Goal: Task Accomplishment & Management: Use online tool/utility

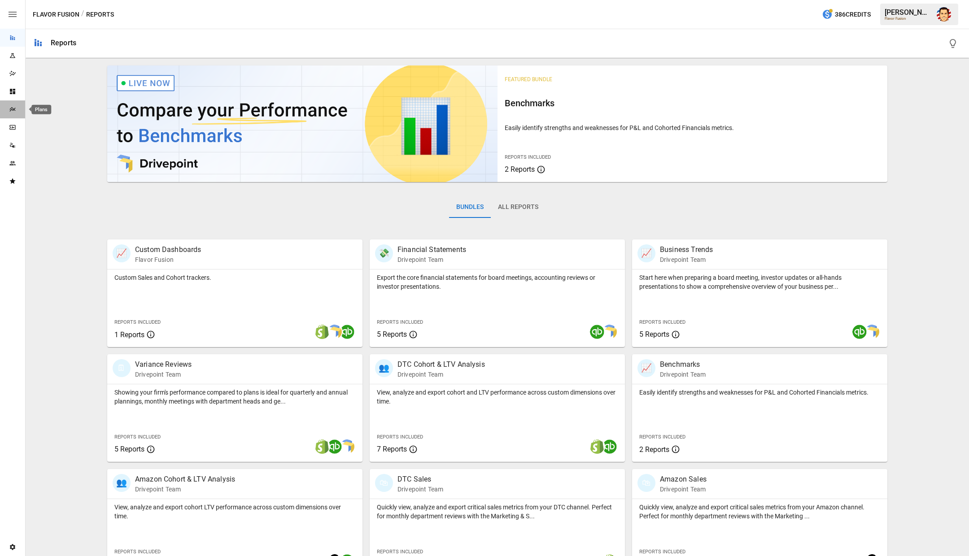
click at [17, 109] on div "Plans" at bounding box center [12, 109] width 25 height 7
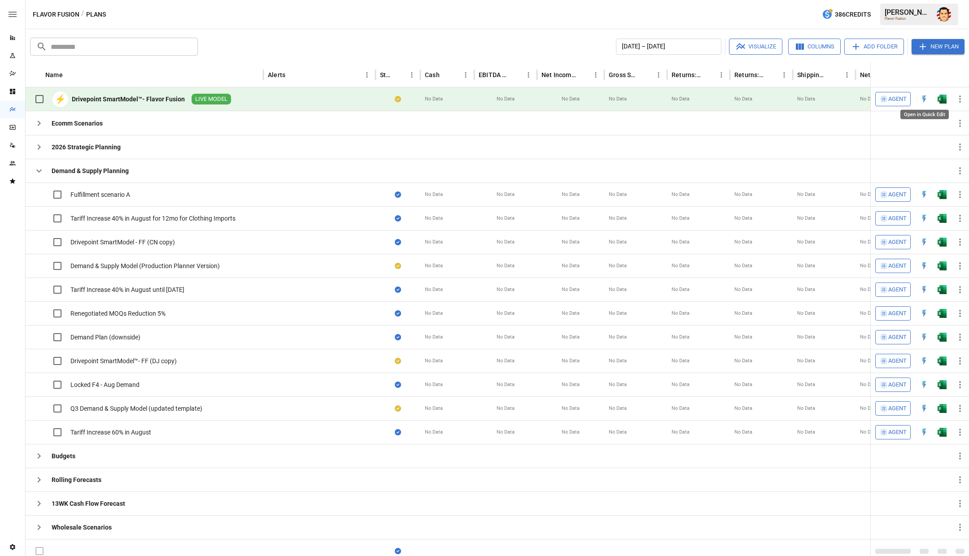
click at [926, 96] on img "Open in Quick Edit" at bounding box center [923, 99] width 9 height 9
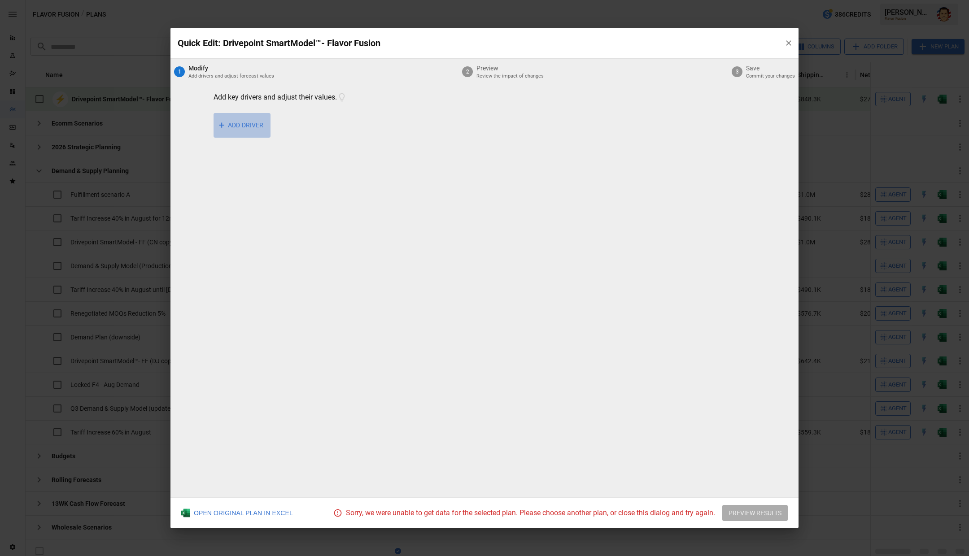
click at [249, 126] on button "+ ADD DRIVER" at bounding box center [242, 125] width 57 height 25
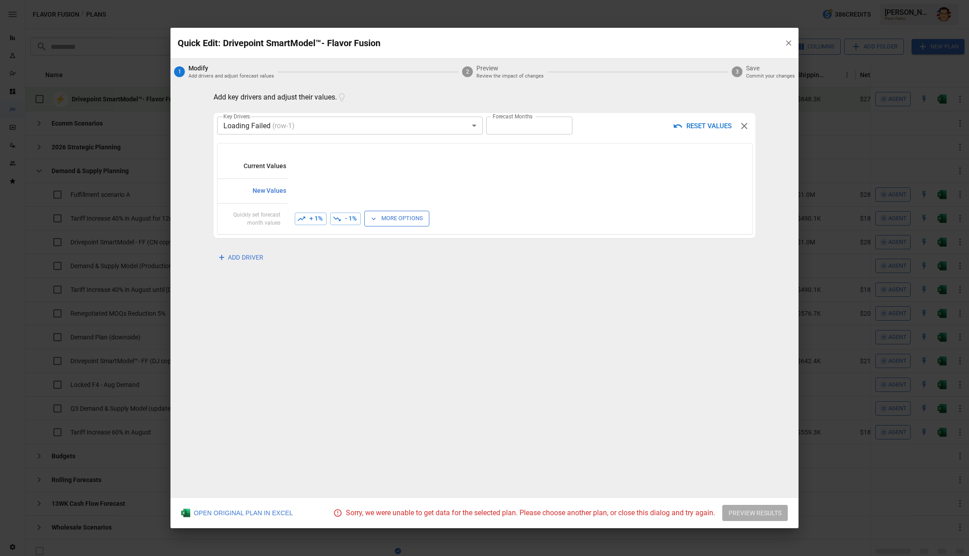
click at [307, 0] on body "Reports Experiments Dazzler Studio Dashboards Plans SmartModel ™ Data Sources T…" at bounding box center [484, 0] width 969 height 0
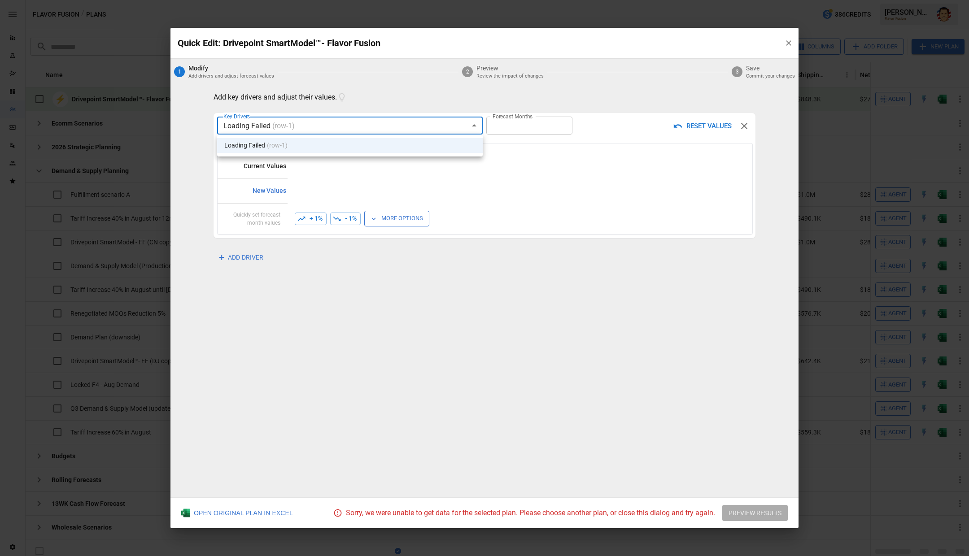
click at [332, 103] on div at bounding box center [484, 278] width 969 height 556
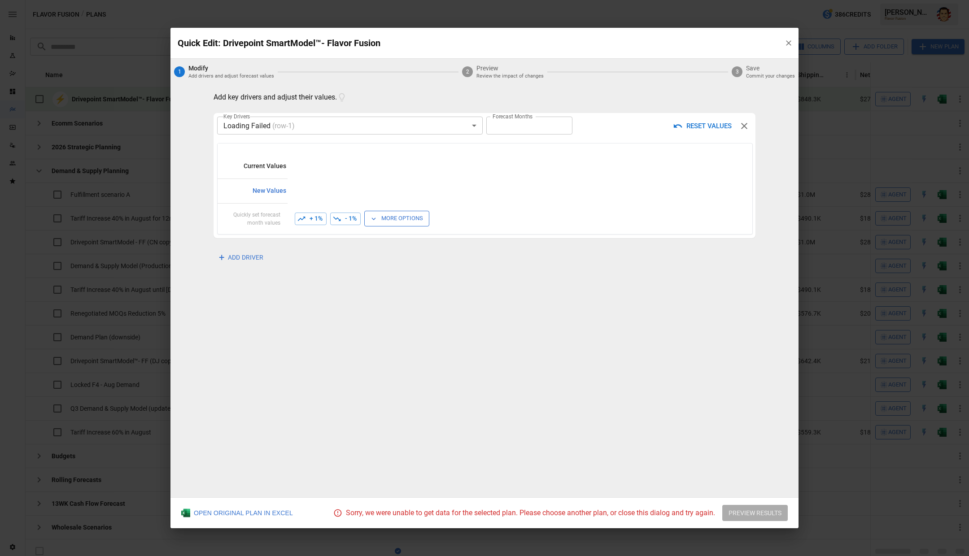
click at [619, 456] on div "**********" at bounding box center [484, 291] width 628 height 413
click at [786, 44] on icon "button" at bounding box center [788, 43] width 9 height 9
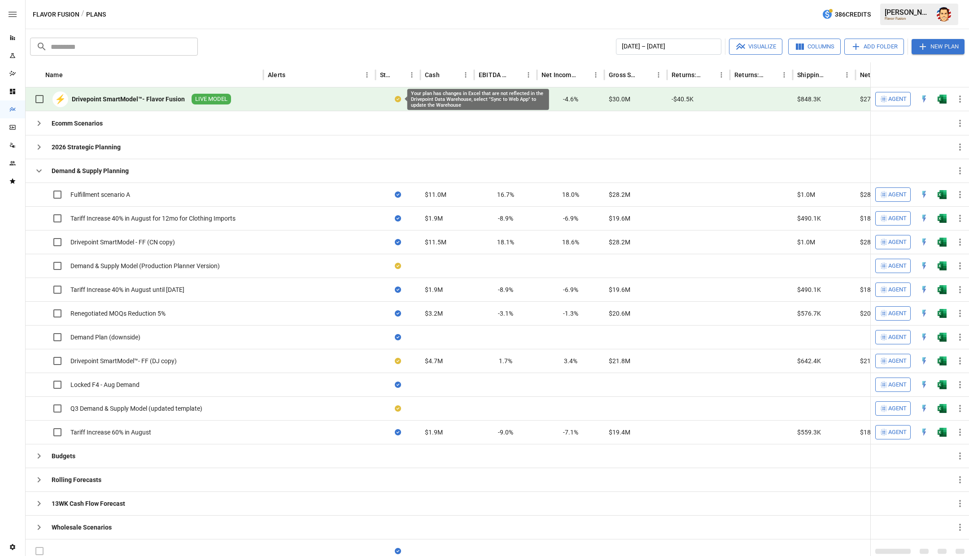
click at [397, 100] on icon at bounding box center [398, 99] width 6 height 6
click at [897, 195] on span "Agent" at bounding box center [897, 195] width 18 height 10
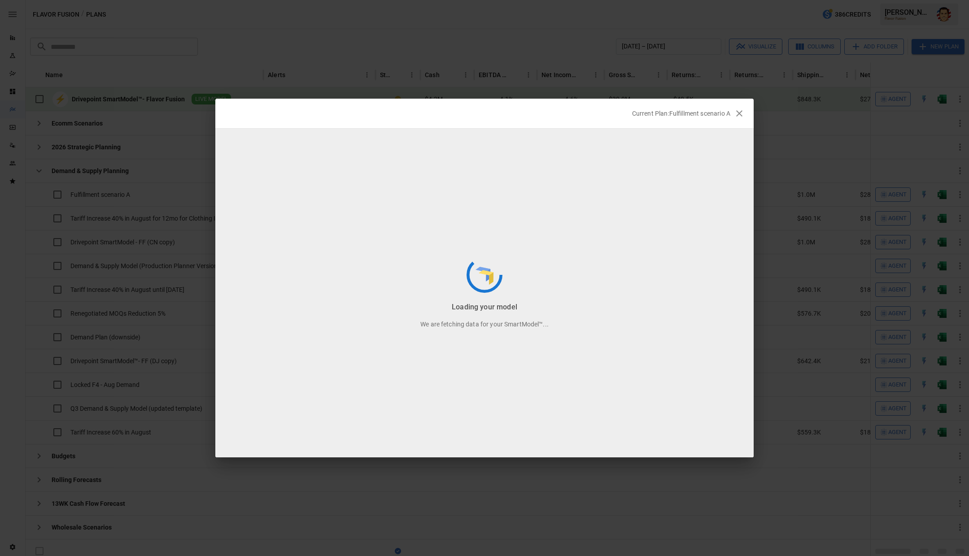
click at [743, 113] on icon "button" at bounding box center [739, 113] width 11 height 11
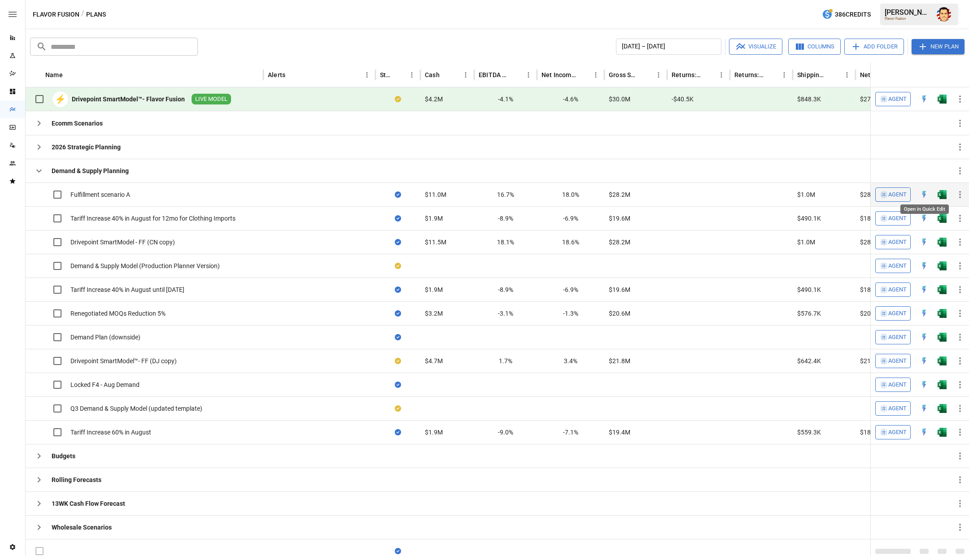
click at [926, 192] on img "Open in Quick Edit" at bounding box center [923, 194] width 9 height 9
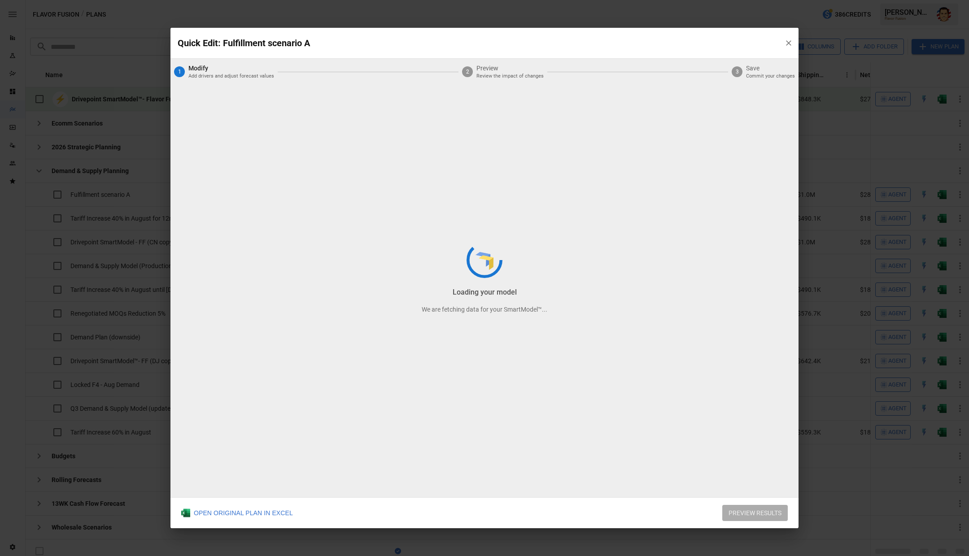
click at [789, 41] on div "Loading your model We are fetching data for your SmartModel™..." at bounding box center [484, 278] width 628 height 501
click at [785, 45] on div "Loading your model We are fetching data for your SmartModel™..." at bounding box center [484, 278] width 628 height 501
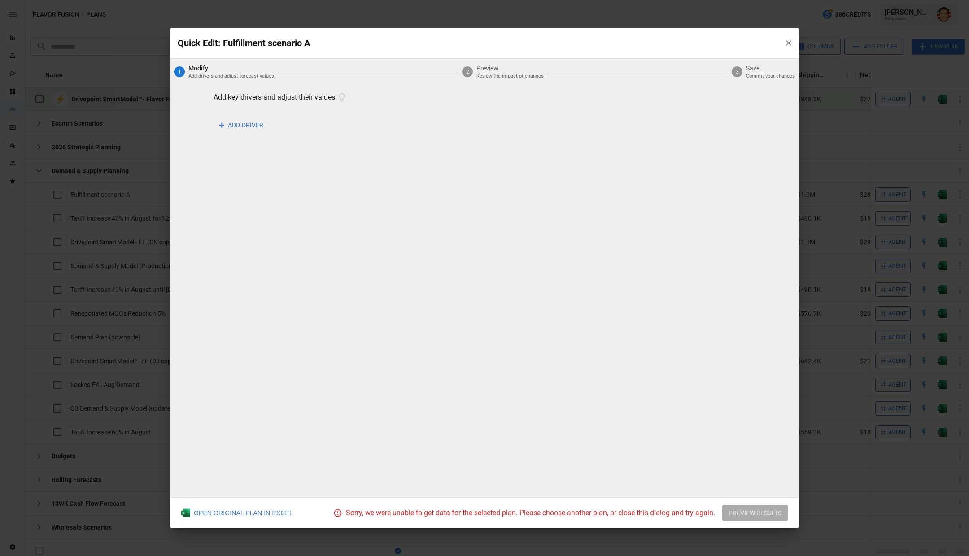
click at [592, 127] on div "+ ADD DRIVER" at bounding box center [485, 125] width 542 height 25
click at [239, 128] on button "+ ADD DRIVER" at bounding box center [242, 125] width 57 height 25
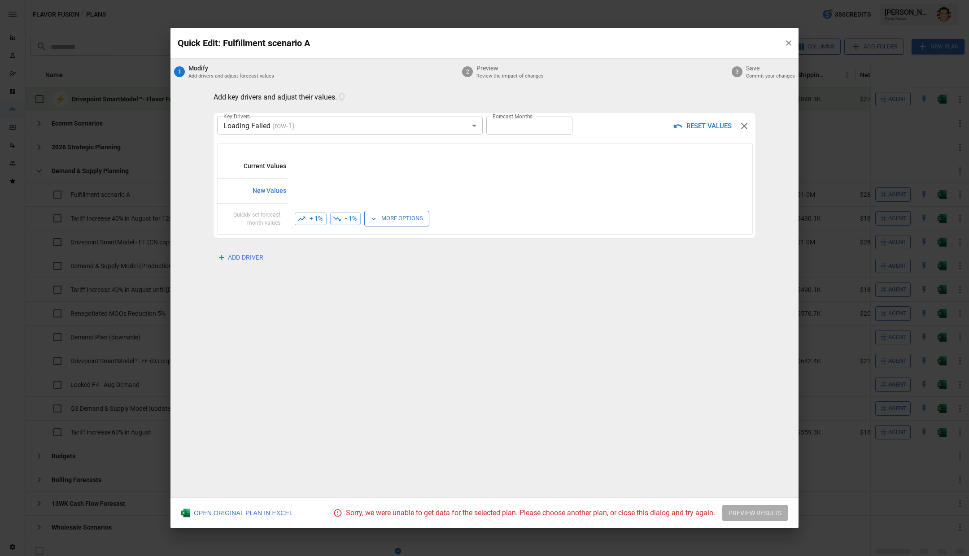
click at [293, 0] on body "Reports Experiments Dazzler Studio Dashboards Plans SmartModel ™ Data Sources T…" at bounding box center [484, 0] width 969 height 0
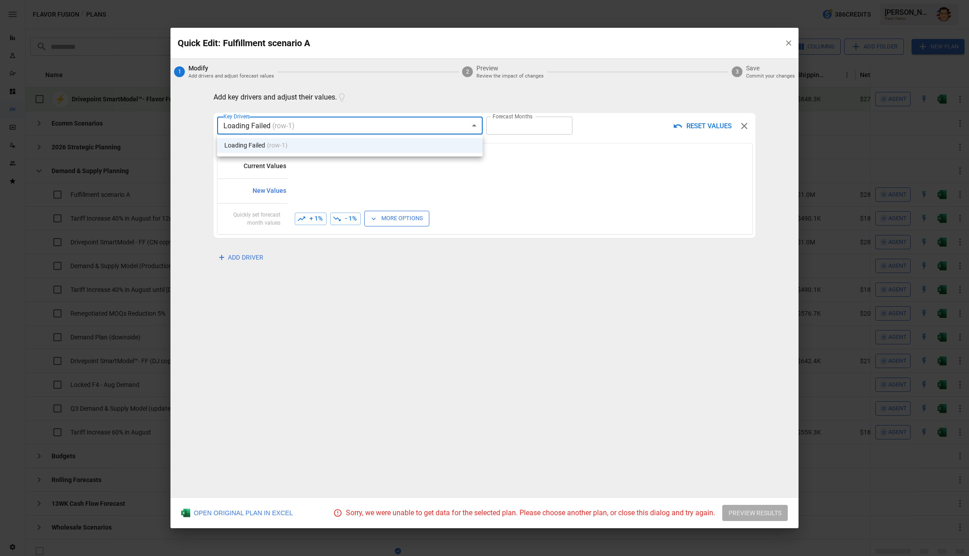
click at [343, 107] on div at bounding box center [484, 278] width 969 height 556
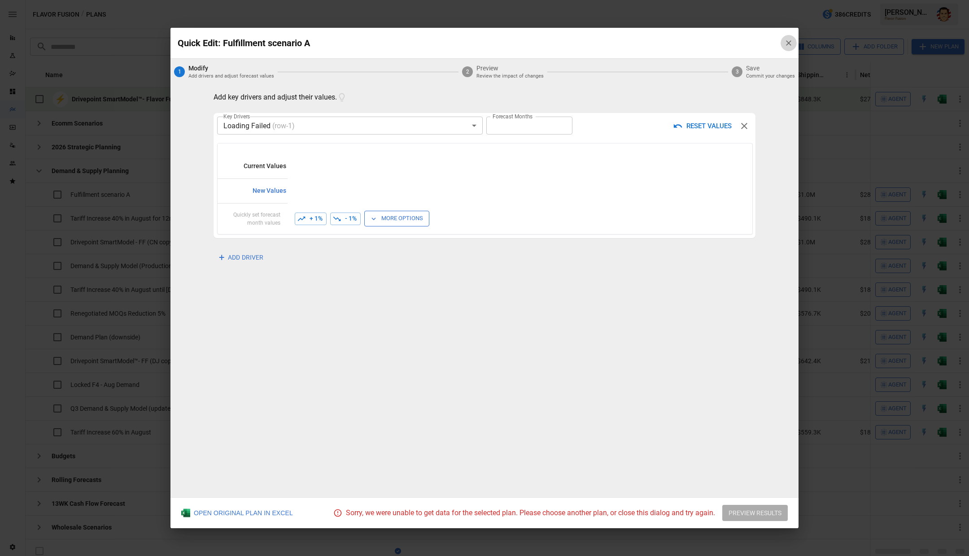
click at [785, 43] on icon "button" at bounding box center [788, 43] width 9 height 9
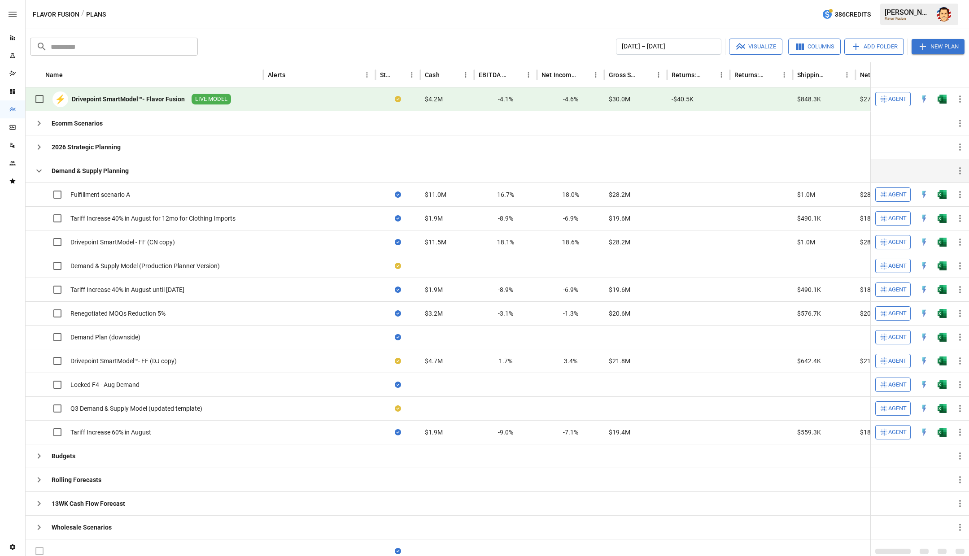
click at [38, 170] on icon "button" at bounding box center [38, 171] width 5 height 3
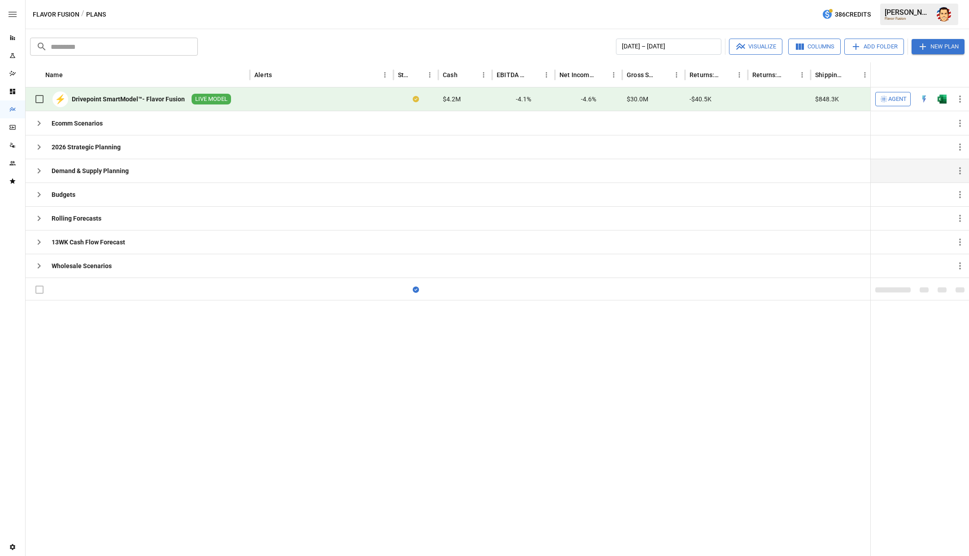
click at [325, 20] on div "Flavor Fusion / Plans 386 Credits [PERSON_NAME] Flavor Fusion" at bounding box center [497, 14] width 943 height 29
click at [14, 148] on icon "Data Sources" at bounding box center [12, 145] width 7 height 7
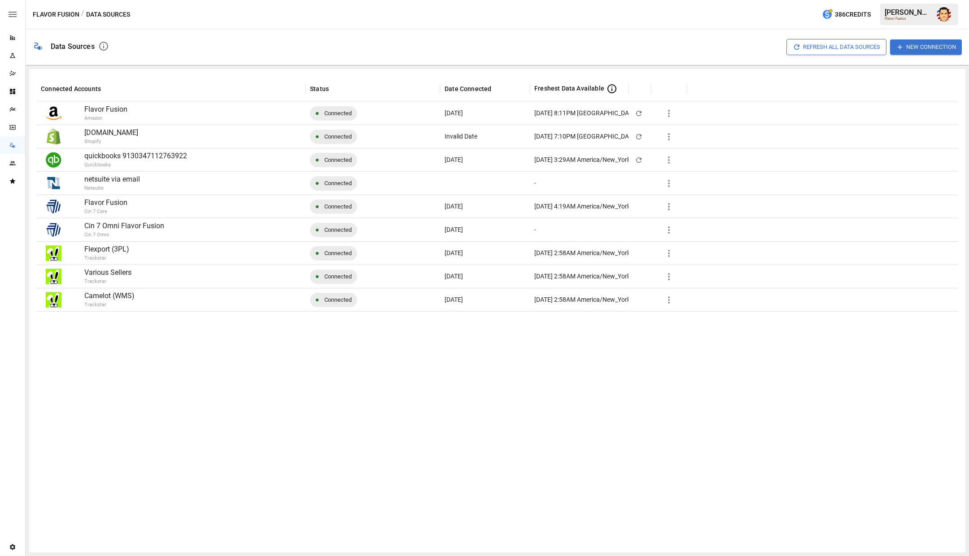
click at [919, 45] on button "New Connection" at bounding box center [926, 46] width 72 height 15
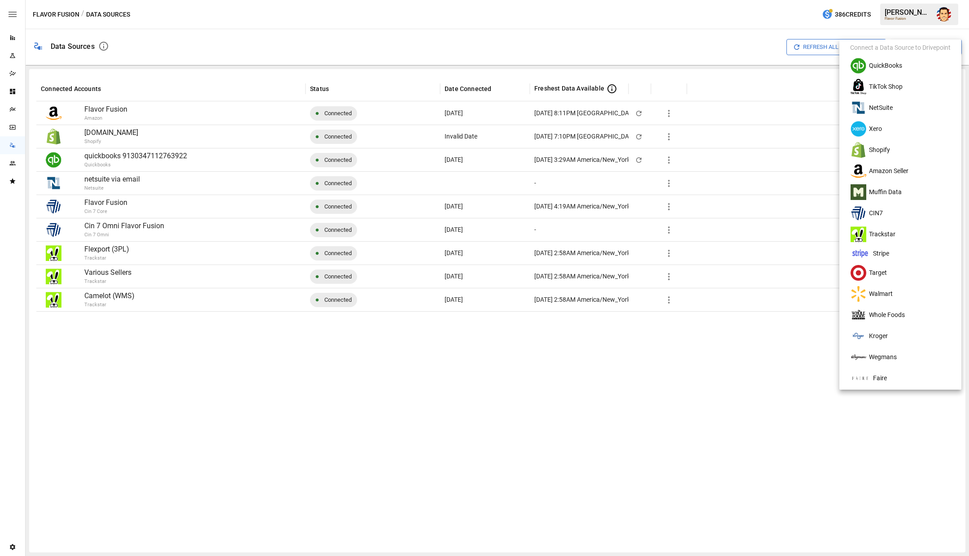
click at [794, 368] on div at bounding box center [484, 278] width 969 height 556
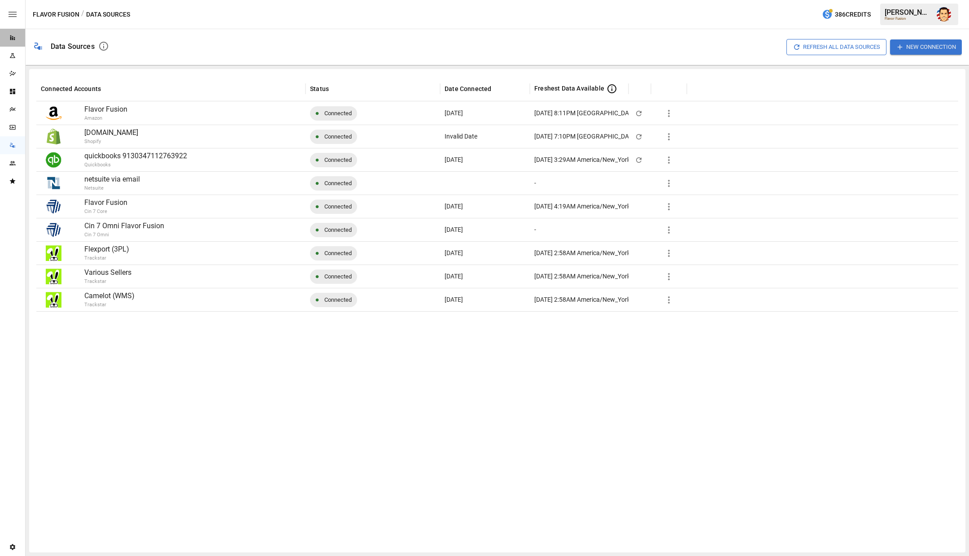
click at [11, 41] on div "Reports" at bounding box center [12, 38] width 25 height 18
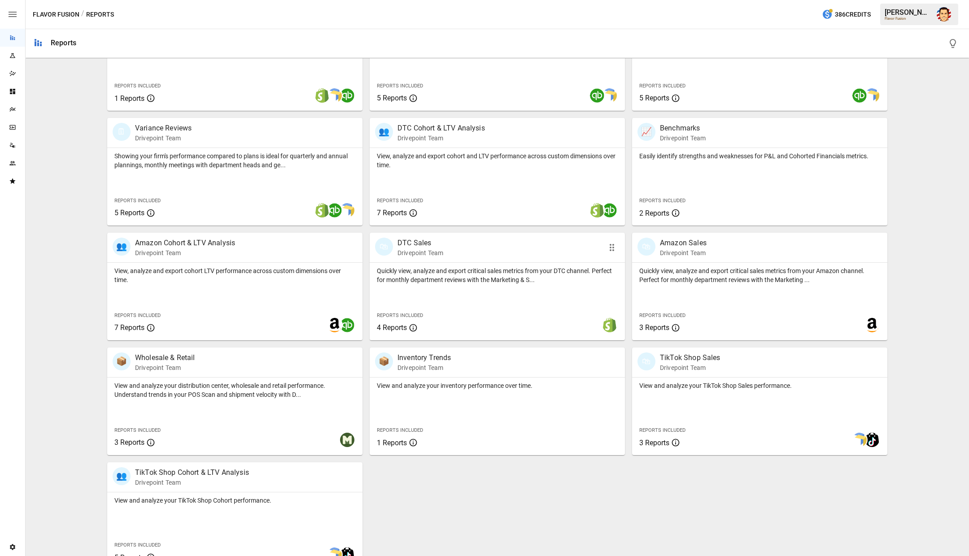
scroll to position [253, 0]
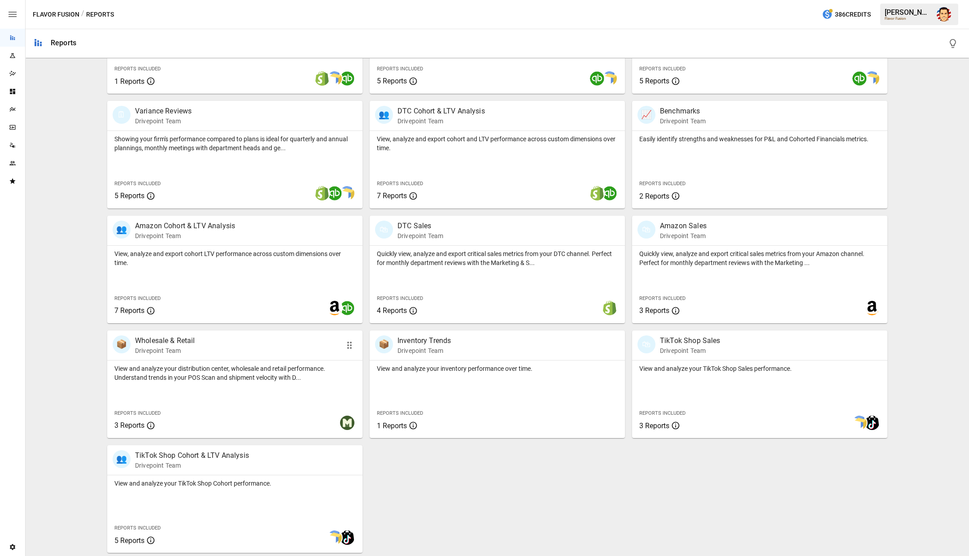
click at [161, 344] on p "Wholesale & Retail" at bounding box center [165, 341] width 60 height 11
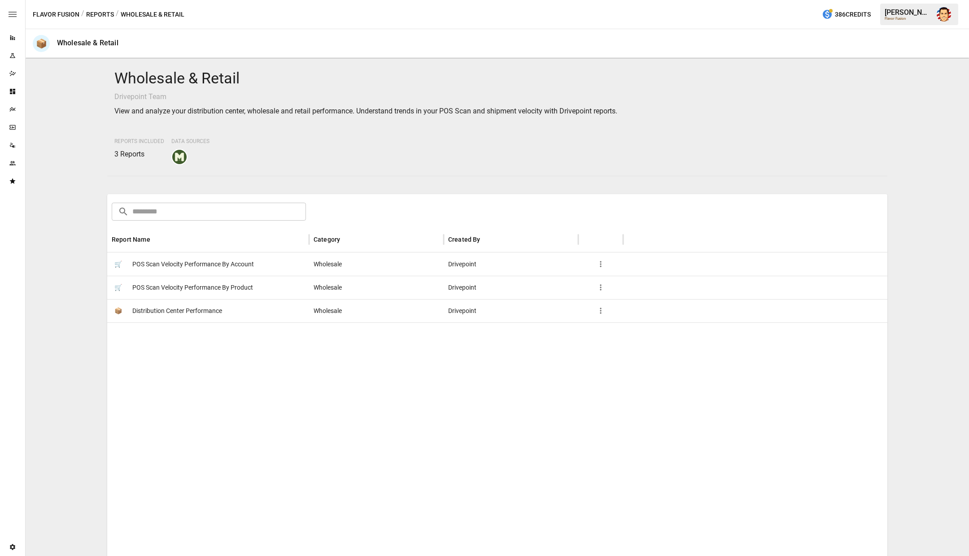
click at [161, 268] on span "POS Scan Velocity Performance By Account" at bounding box center [193, 264] width 122 height 23
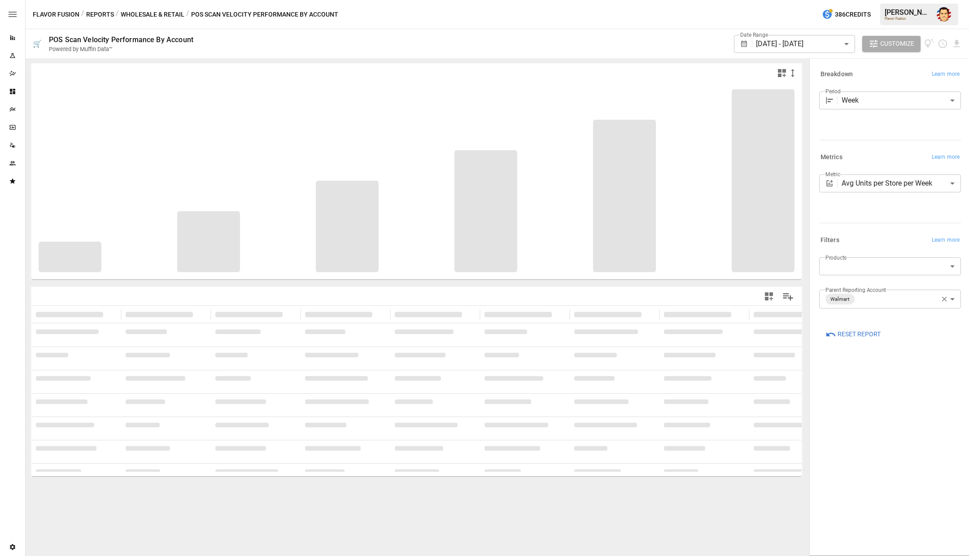
click at [871, 0] on body "**********" at bounding box center [484, 0] width 969 height 0
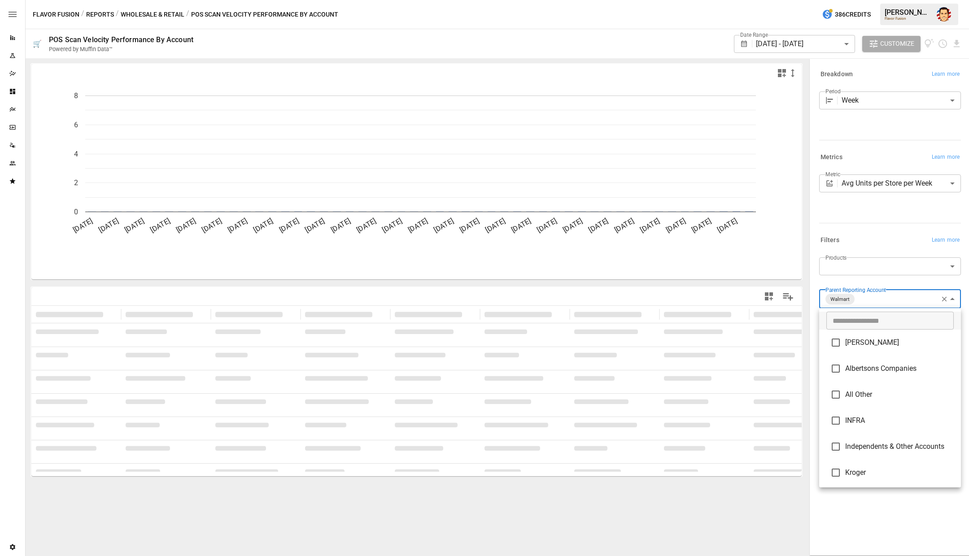
scroll to position [79, 0]
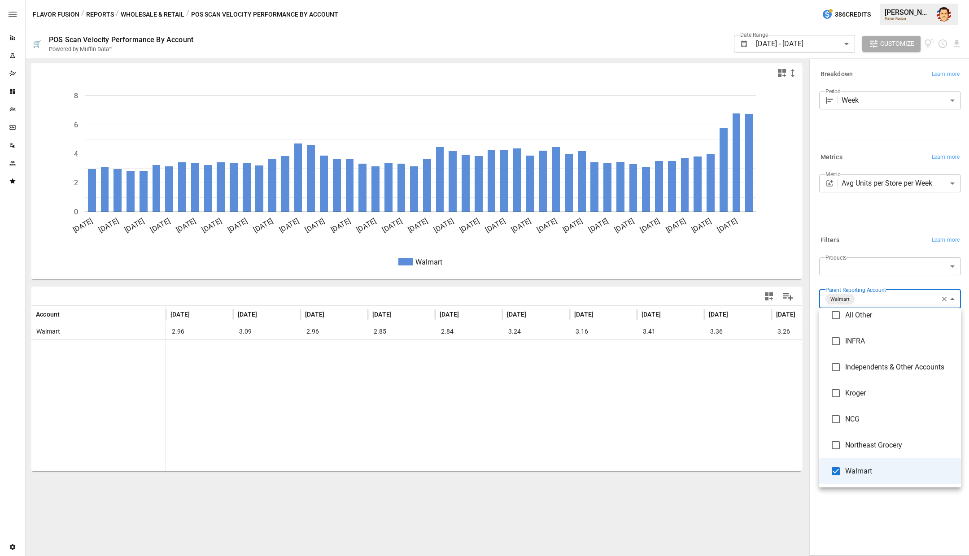
click at [871, 297] on div at bounding box center [484, 278] width 969 height 556
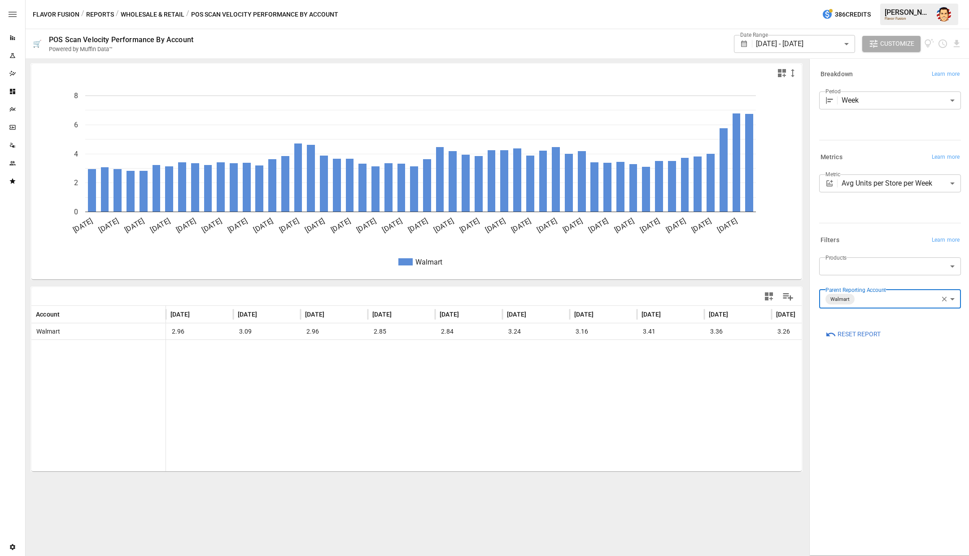
click at [855, 0] on body "Reports Experiments Dazzler Studio Dashboards Plans SmartModel ™ Data Sources T…" at bounding box center [484, 0] width 969 height 0
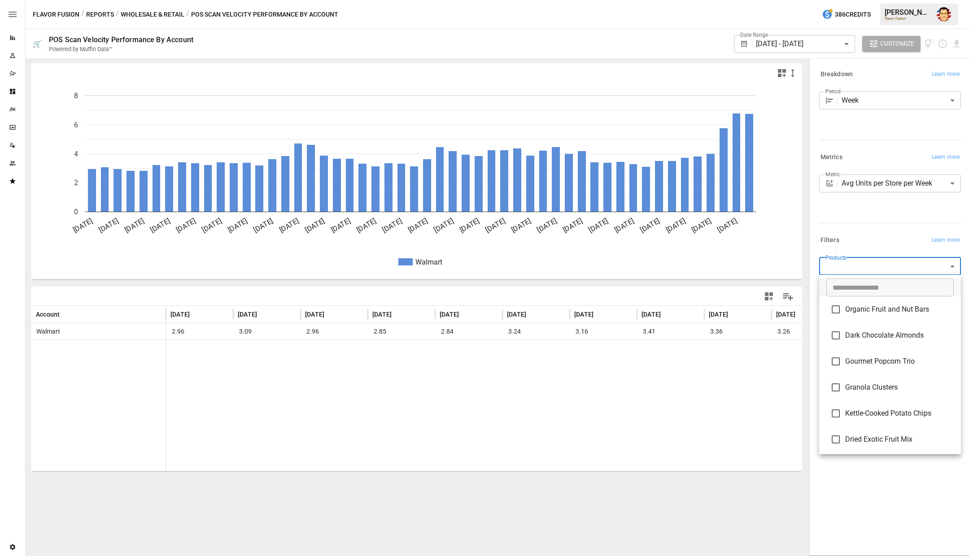
click at [860, 240] on div at bounding box center [484, 278] width 969 height 556
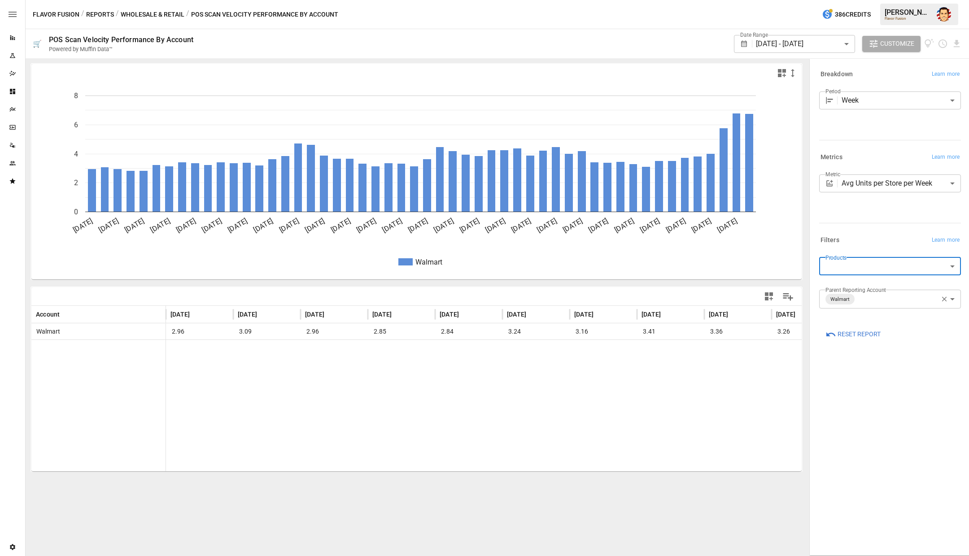
click at [868, 0] on body "Reports Experiments Dazzler Studio Dashboards Plans SmartModel ™ Data Sources T…" at bounding box center [484, 0] width 969 height 0
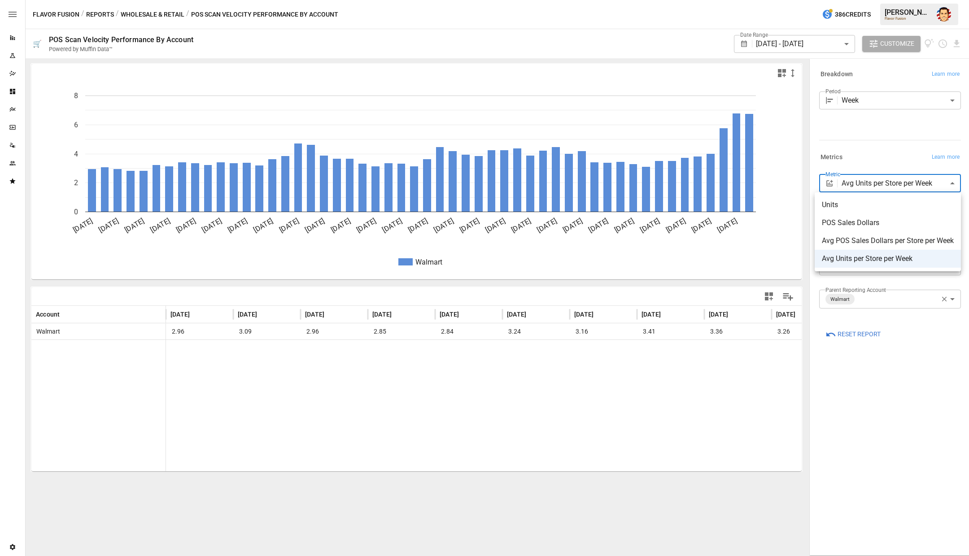
click at [881, 146] on div at bounding box center [484, 278] width 969 height 556
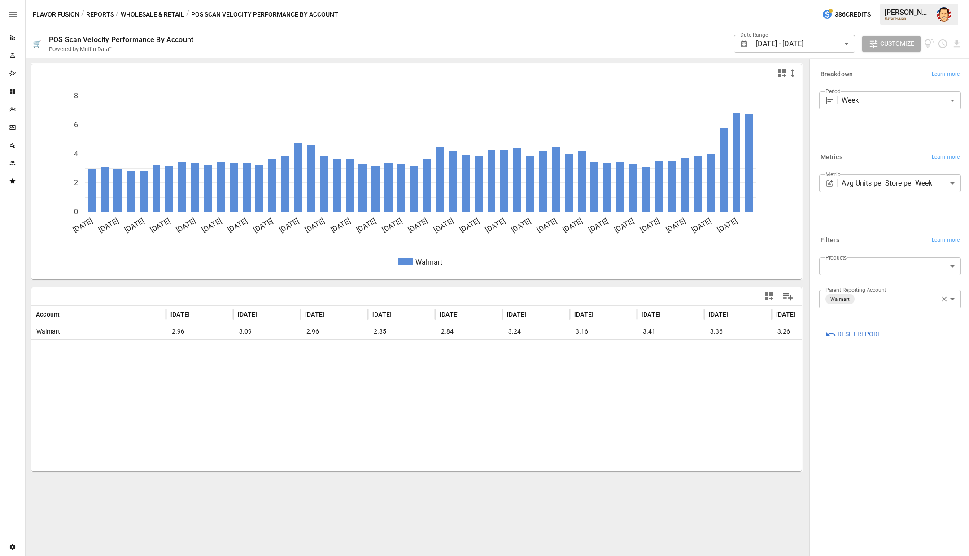
click at [883, 121] on div "Period Week **** ​" at bounding box center [890, 114] width 142 height 45
click at [94, 15] on button "Reports" at bounding box center [100, 14] width 28 height 11
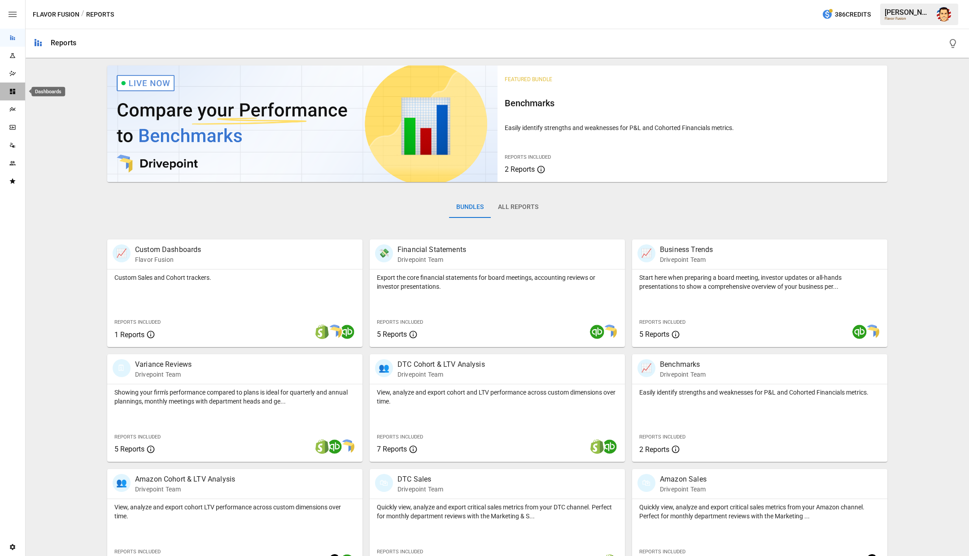
click at [15, 91] on icon "Dashboards" at bounding box center [12, 91] width 7 height 7
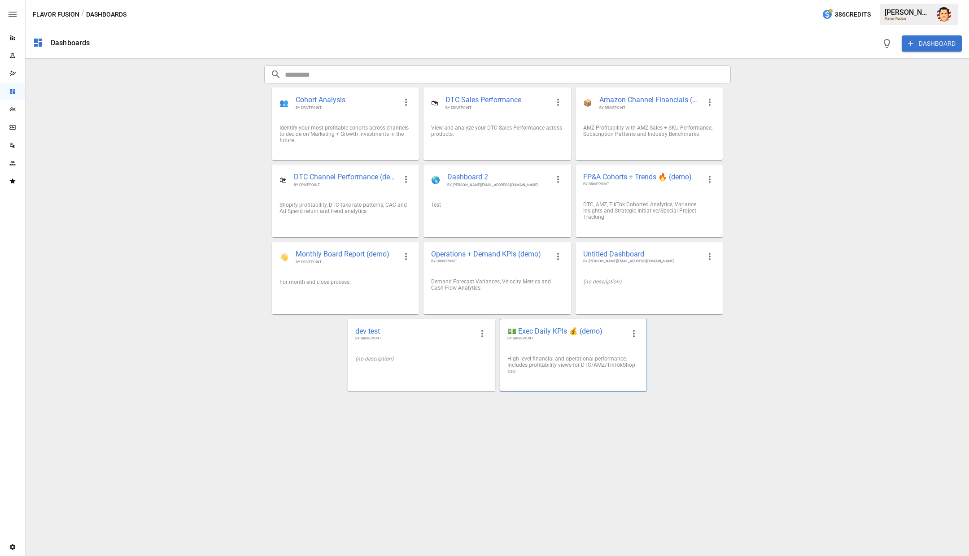
click at [548, 328] on span "💵 Exec Daily KPIs 💰 (demo)" at bounding box center [566, 331] width 118 height 9
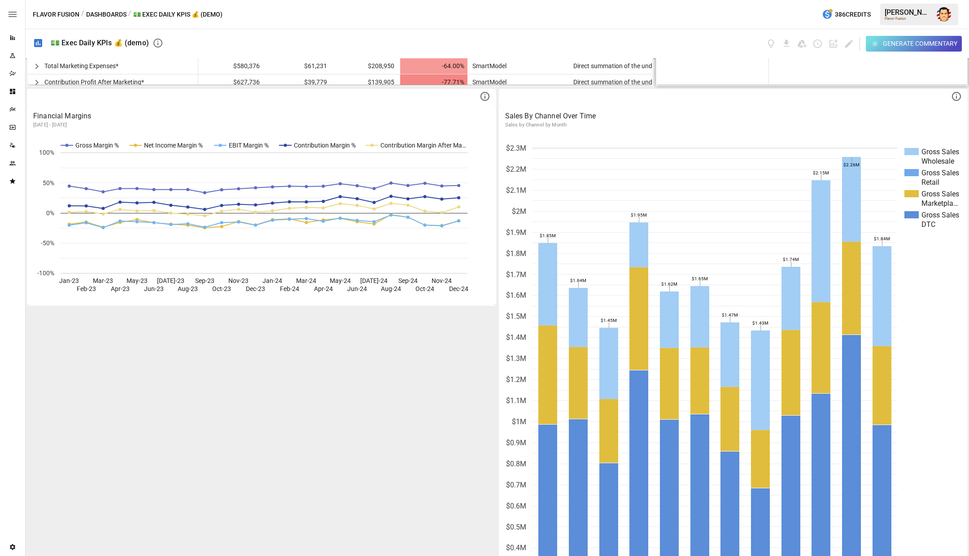
scroll to position [507, 0]
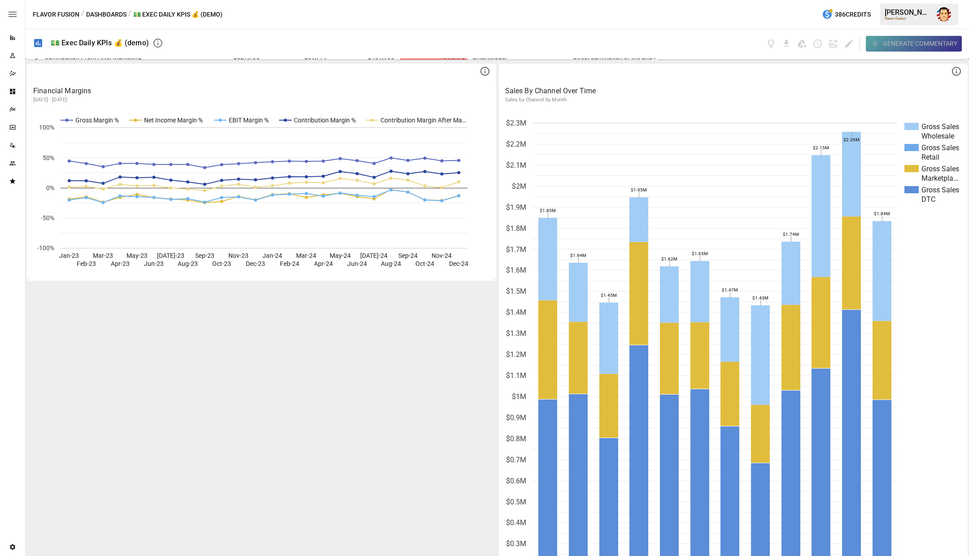
click at [875, 46] on icon "button" at bounding box center [875, 44] width 8 height 8
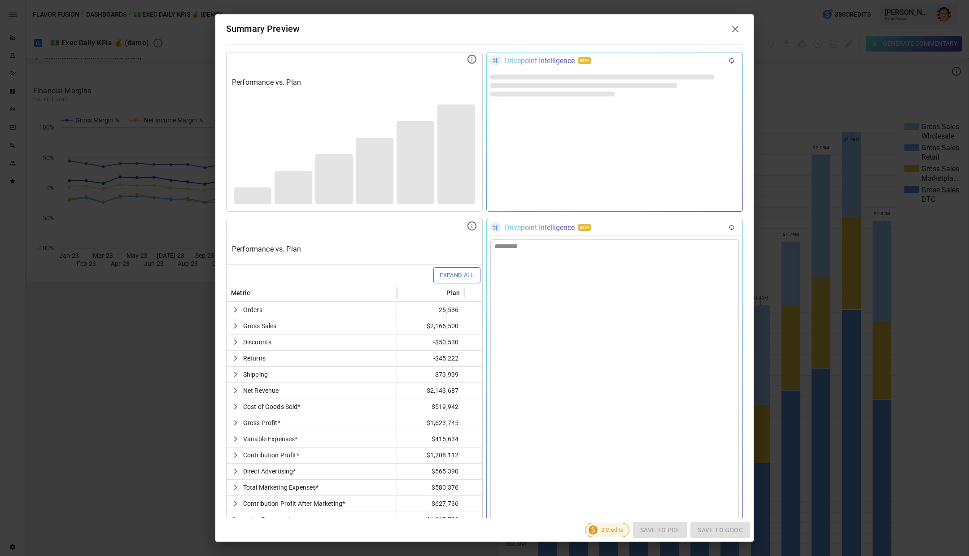
scroll to position [0, 0]
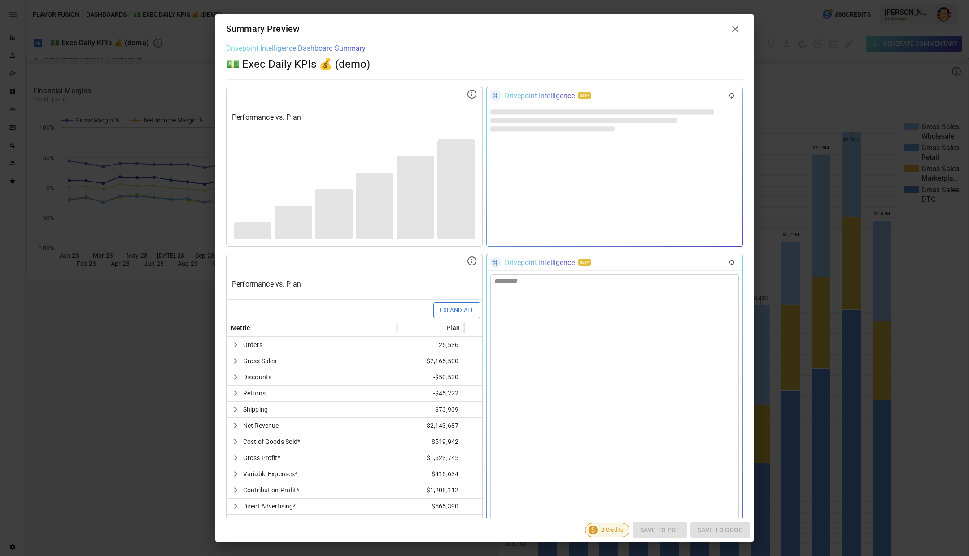
click at [732, 29] on icon at bounding box center [735, 29] width 11 height 11
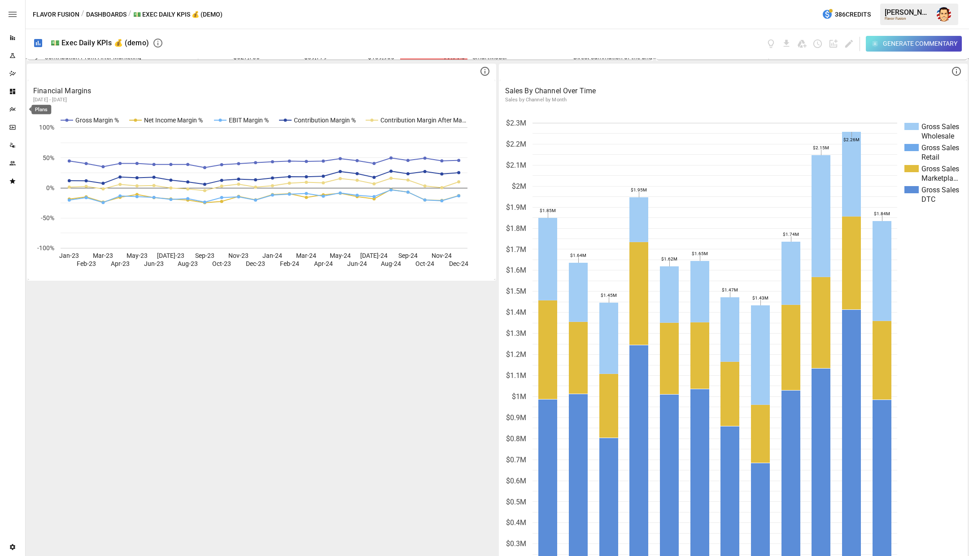
click at [15, 108] on icon "Plans" at bounding box center [12, 109] width 6 height 4
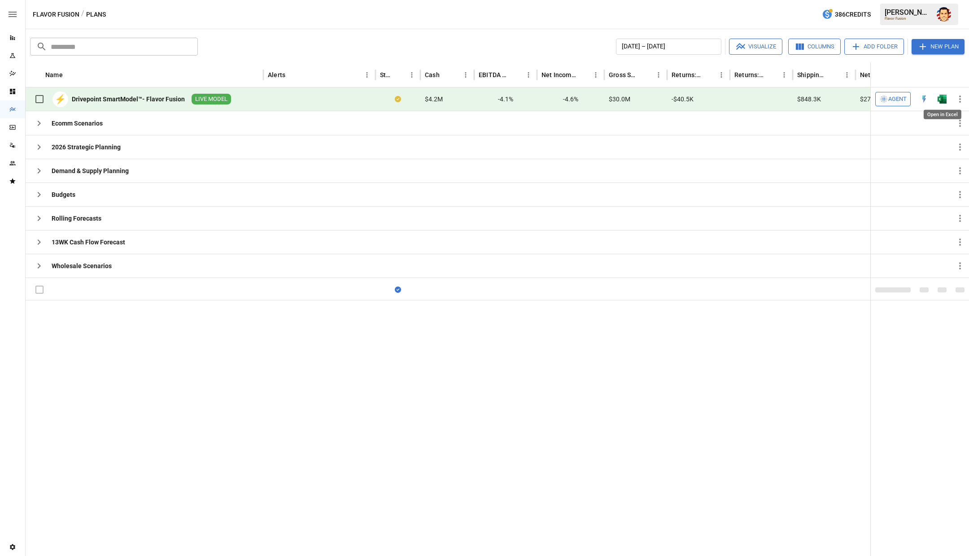
click at [943, 100] on img "Open in Excel" at bounding box center [941, 99] width 9 height 9
click at [43, 268] on icon "button" at bounding box center [39, 266] width 11 height 11
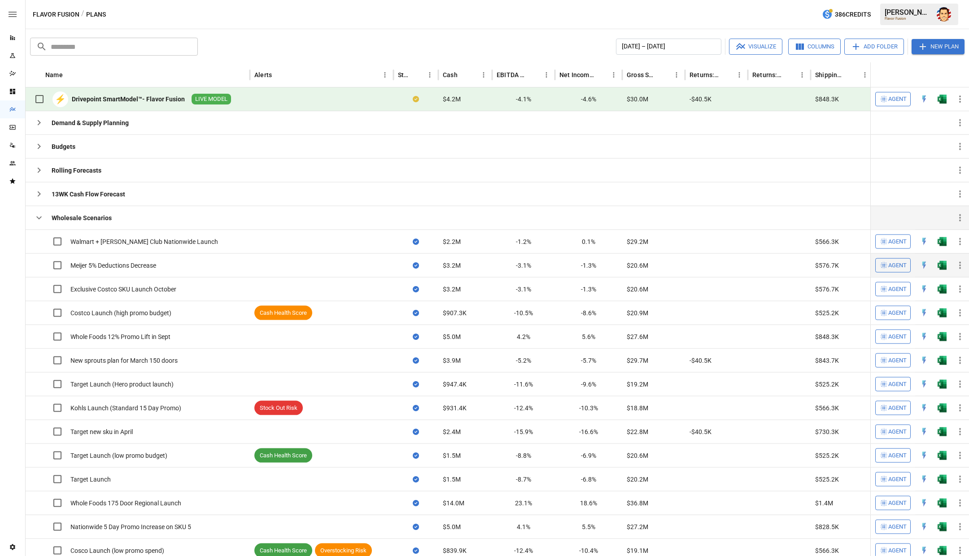
scroll to position [48, 0]
click at [739, 48] on icon "button" at bounding box center [740, 46] width 11 height 11
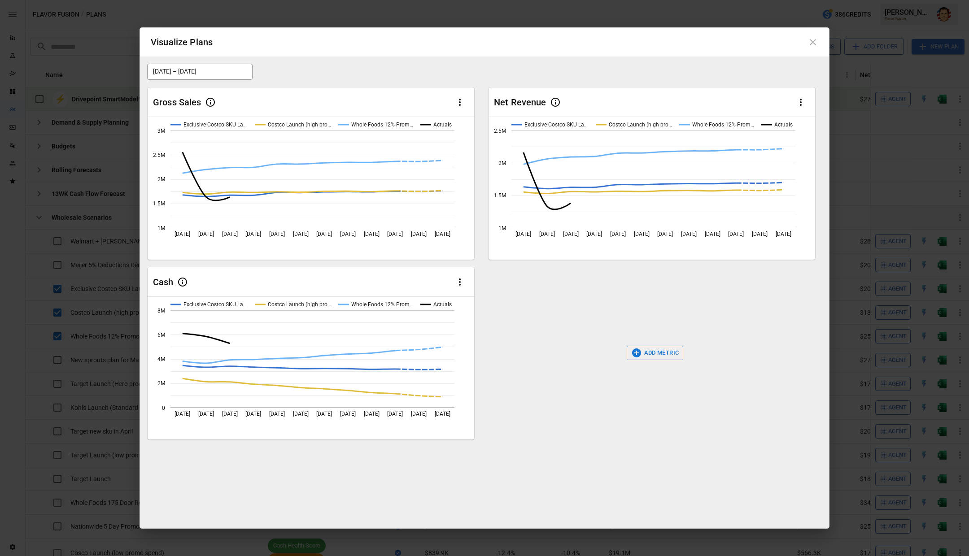
click at [813, 43] on icon at bounding box center [813, 42] width 6 height 6
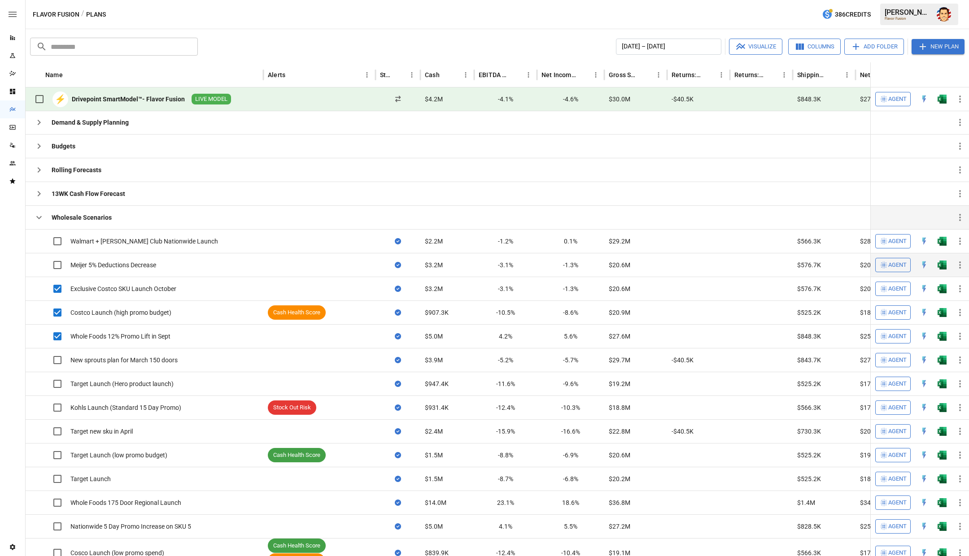
click at [884, 264] on icon "button" at bounding box center [883, 265] width 9 height 9
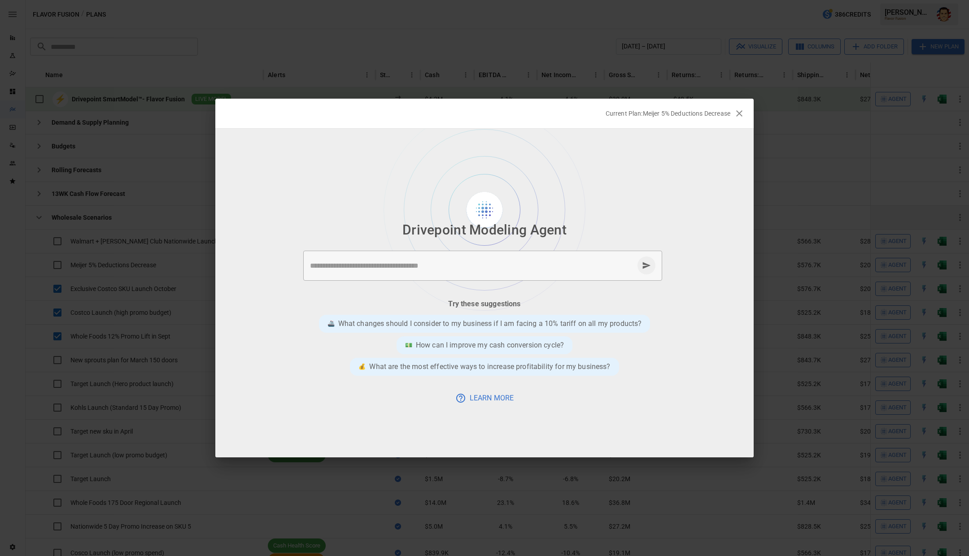
click at [352, 262] on textarea at bounding box center [472, 266] width 324 height 10
type textarea "**********"
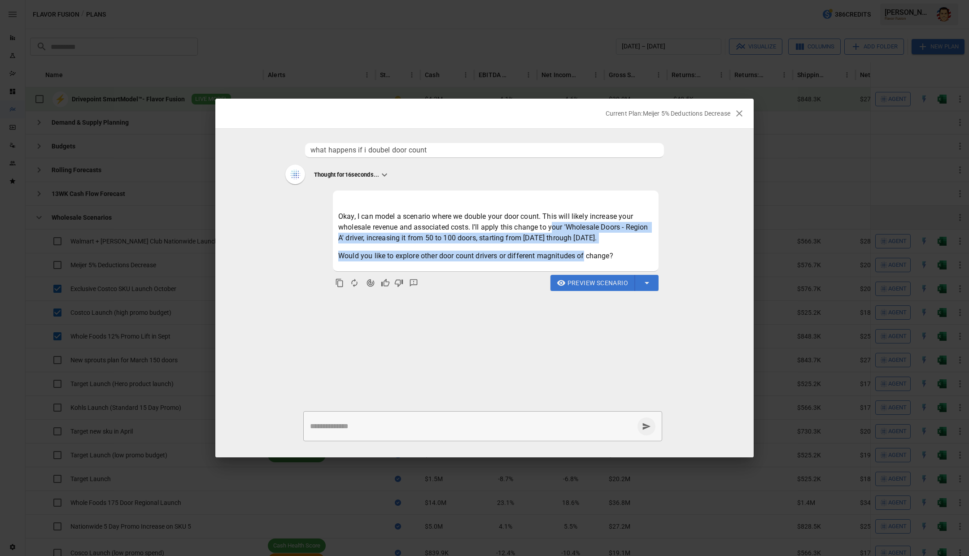
drag, startPoint x: 552, startPoint y: 227, endPoint x: 585, endPoint y: 251, distance: 41.4
click at [585, 251] on div "Okay, I can model a scenario where we double your door count. This will likely …" at bounding box center [495, 236] width 315 height 50
click at [585, 252] on p "Would you like to explore other door count drivers or different magnitudes of c…" at bounding box center [495, 256] width 315 height 11
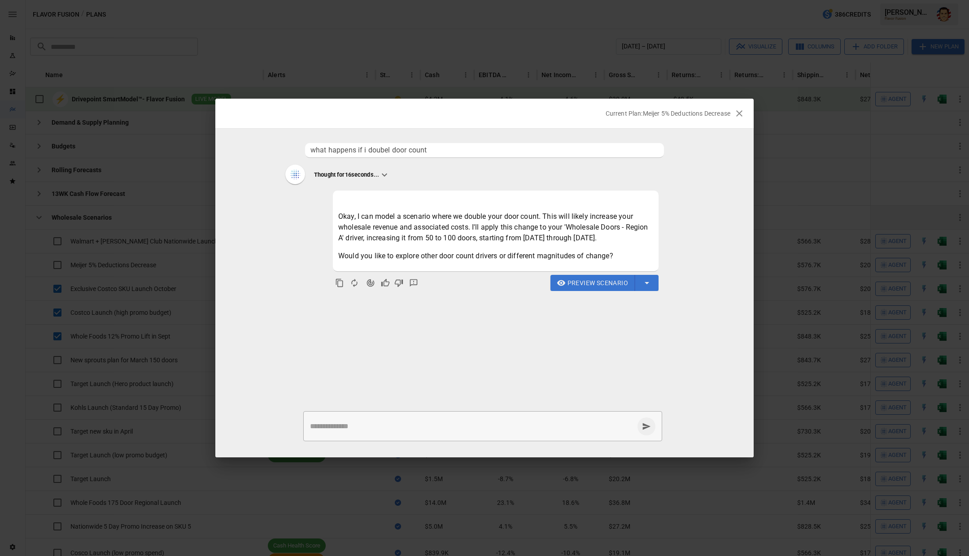
click at [514, 240] on p "Okay, I can model a scenario where we double your door count. This will likely …" at bounding box center [495, 227] width 315 height 32
click at [477, 230] on p "Okay, I can model a scenario where we double your door count. This will likely …" at bounding box center [495, 227] width 315 height 32
click at [366, 286] on icon "Agent Changes Data" at bounding box center [370, 283] width 9 height 9
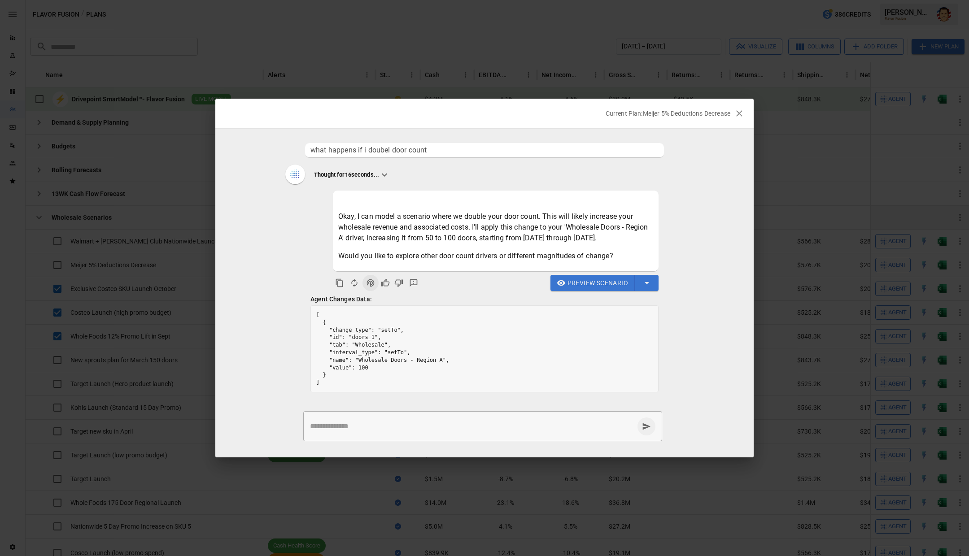
click at [380, 362] on pre "[ { "change_type": "setTo", "id": "doors_1", "tab": "Wholesale", "interval_type…" at bounding box center [484, 349] width 347 height 86
click at [382, 424] on textarea at bounding box center [472, 426] width 324 height 10
type textarea "**********"
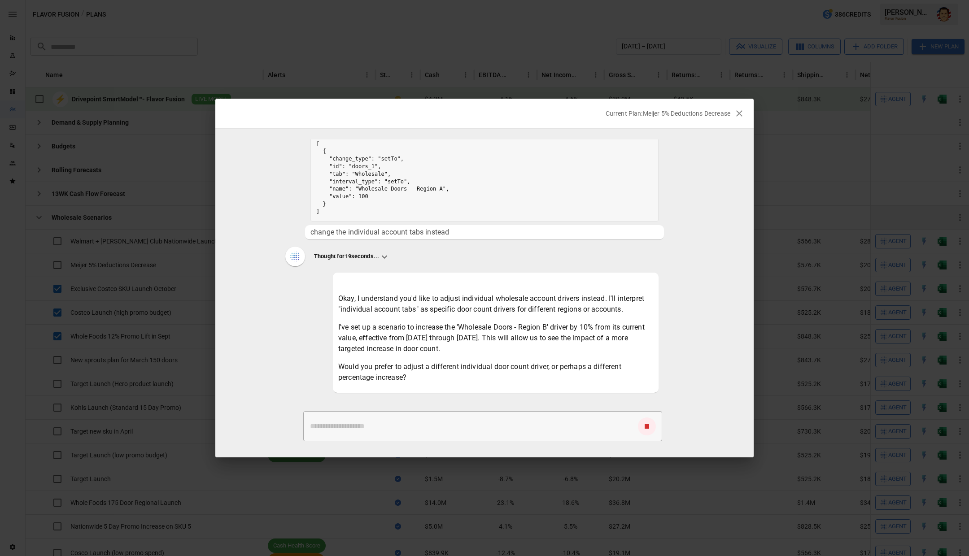
scroll to position [189, 0]
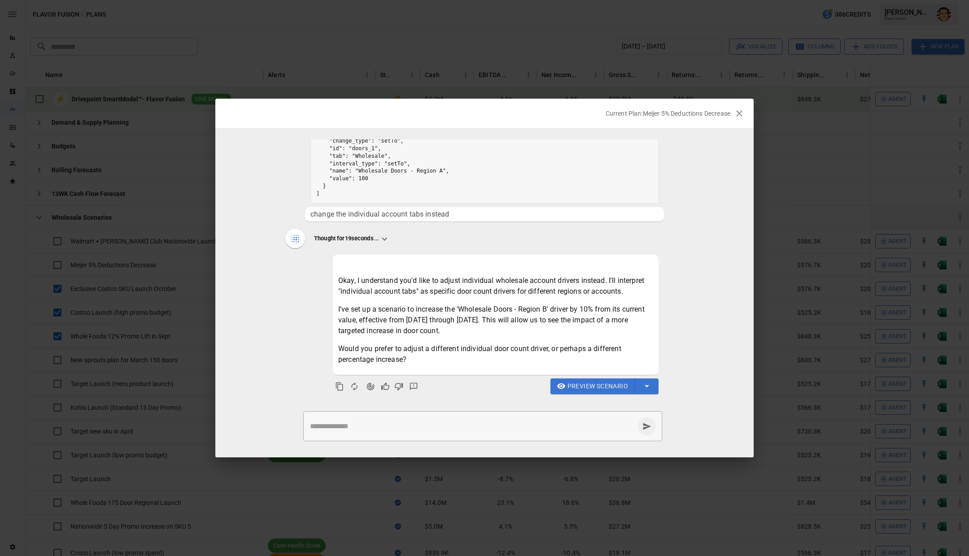
click at [588, 384] on span "Preview Scenario" at bounding box center [597, 386] width 61 height 11
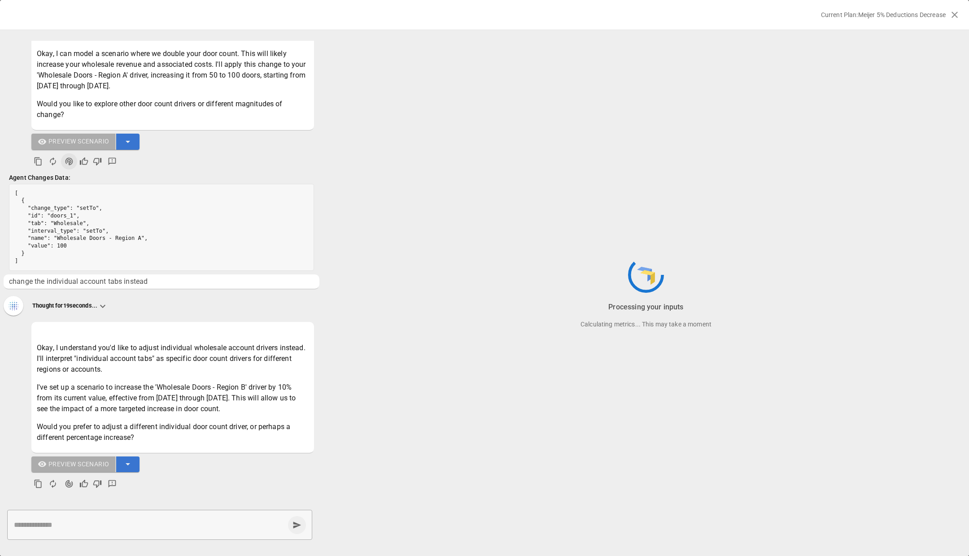
scroll to position [63, 0]
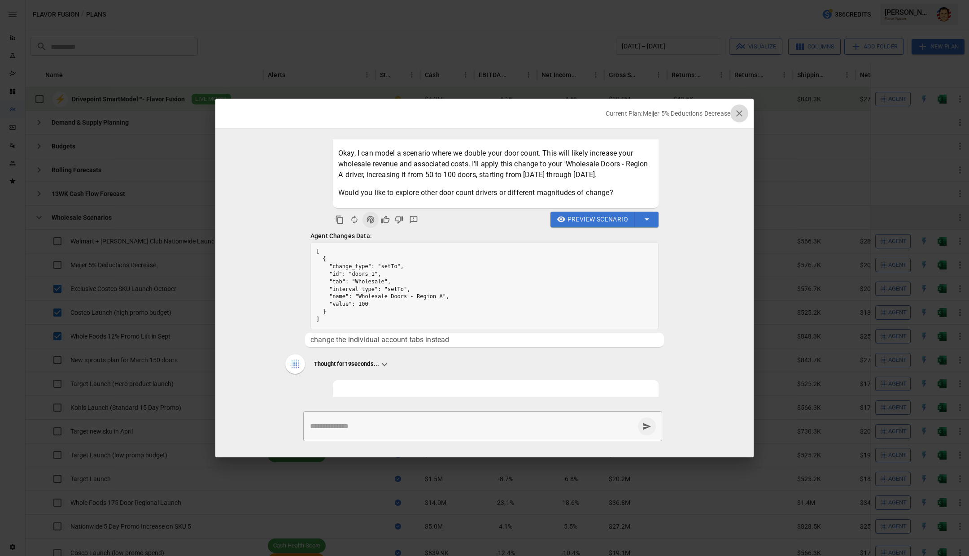
click at [739, 115] on icon "button" at bounding box center [739, 113] width 11 height 11
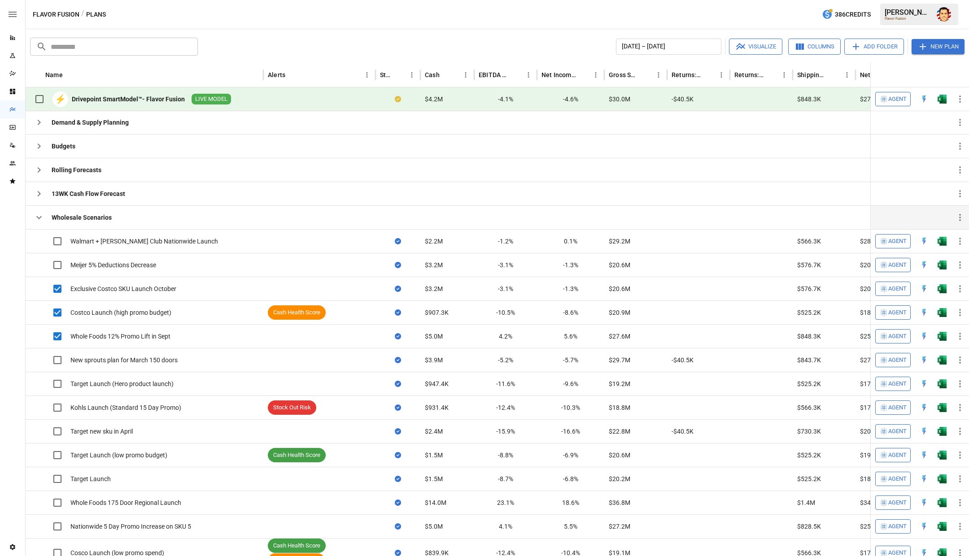
drag, startPoint x: 270, startPoint y: 39, endPoint x: 270, endPoint y: 33, distance: 5.8
click at [270, 34] on div "​ ​ [DATE] – [DATE] Visualize Columns Add Folder New Plan Name Alerts Status Ca…" at bounding box center [497, 292] width 943 height 527
click at [262, 17] on div "Flavor Fusion / Plans 386 Credits [PERSON_NAME] Flavor Fusion" at bounding box center [497, 14] width 943 height 29
click at [40, 216] on icon "button" at bounding box center [39, 217] width 11 height 11
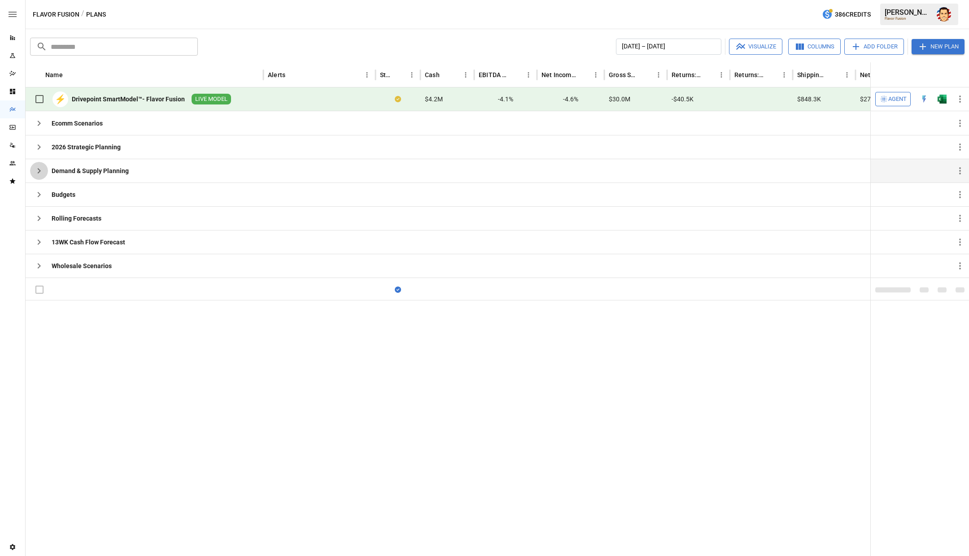
click at [34, 166] on icon "button" at bounding box center [39, 171] width 11 height 11
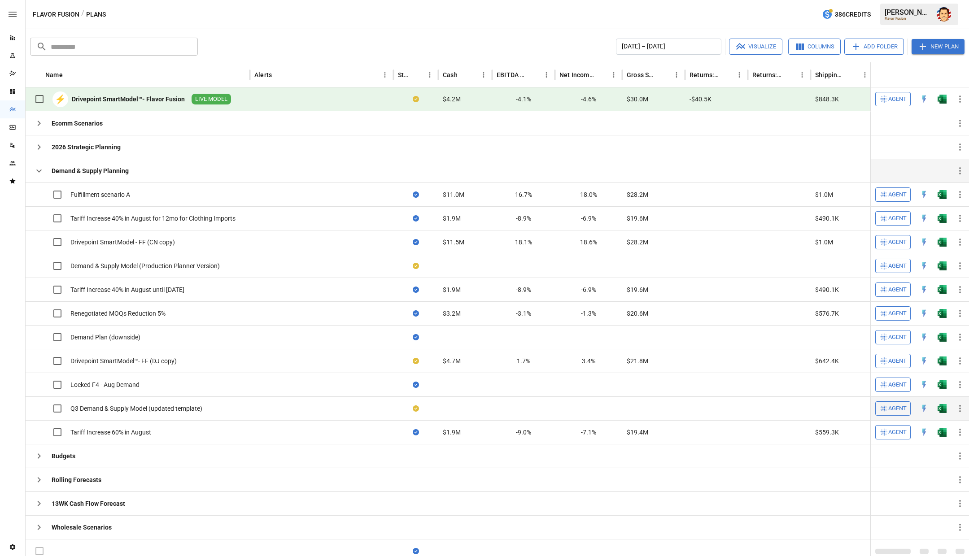
click at [250, 405] on div at bounding box center [322, 409] width 144 height 24
click at [197, 264] on div "Demand & Supply Model (Production Planner Version)" at bounding box center [144, 265] width 149 height 9
click at [941, 262] on img "Open in Excel" at bounding box center [941, 265] width 9 height 9
